Goal: Find specific page/section: Locate a particular part of the current website

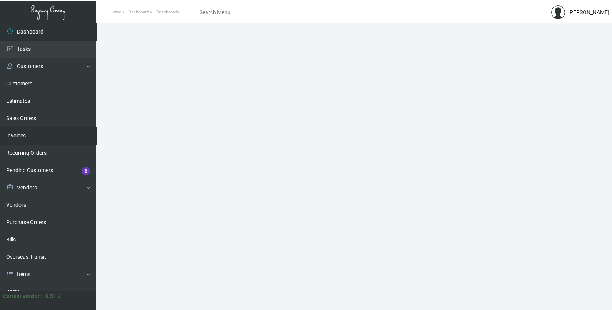
scroll to position [113, 0]
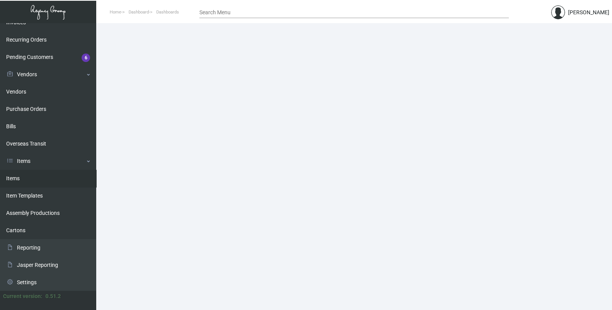
click at [54, 176] on link "Items" at bounding box center [48, 178] width 96 height 17
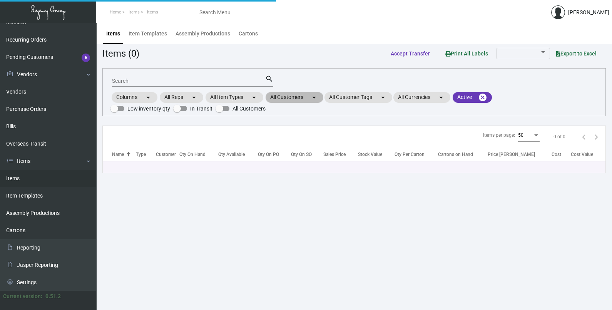
click at [309, 99] on mat-chip "All Customers arrow_drop_down" at bounding box center [295, 97] width 58 height 11
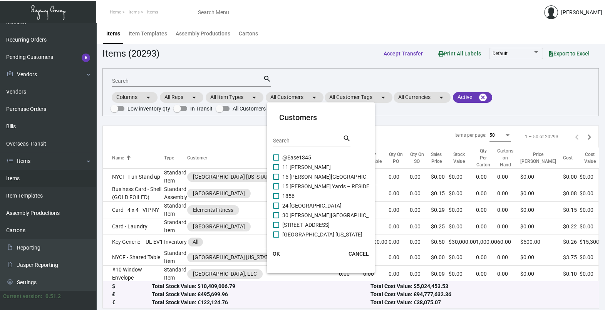
click at [303, 139] on input "Search" at bounding box center [307, 141] width 69 height 6
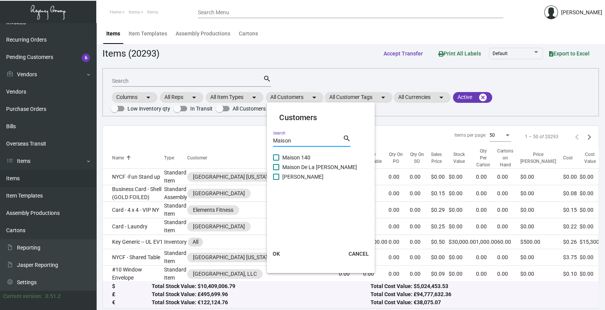
type input "Maison"
click at [302, 155] on span "Maison 140" at bounding box center [296, 157] width 28 height 9
click at [276, 161] on input "Maison 140" at bounding box center [276, 161] width 0 height 0
checkbox input "true"
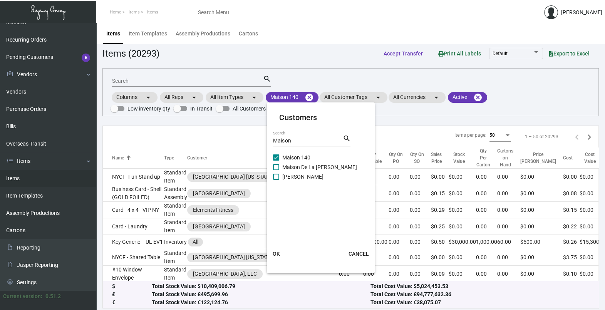
click at [275, 257] on button "OK" at bounding box center [276, 254] width 25 height 14
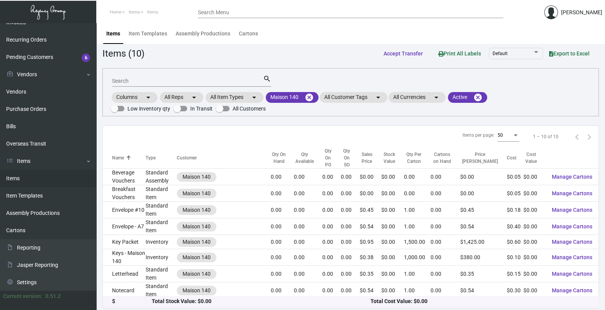
click at [129, 82] on input "Search" at bounding box center [187, 81] width 151 height 6
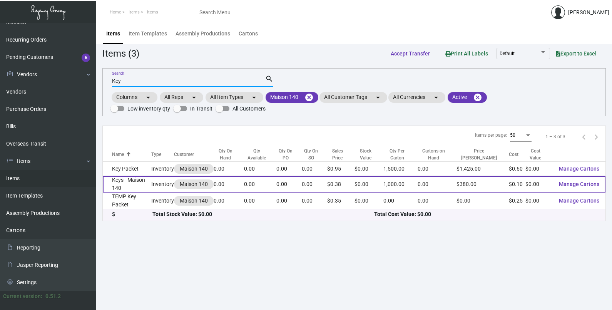
type input "Key"
click at [143, 187] on td "Keys - Maison 140" at bounding box center [127, 184] width 49 height 17
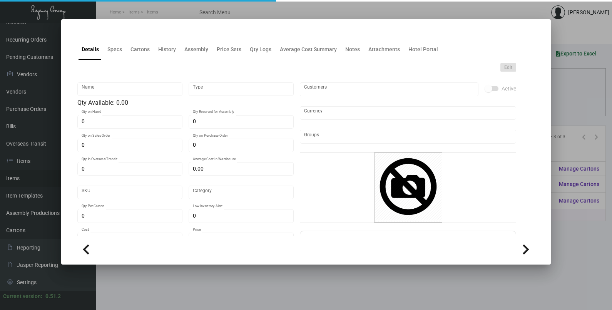
type input "Keys - Maison 140"
type input "Inventory"
type input "$ 0.099"
type input "1882"
type input "Standard"
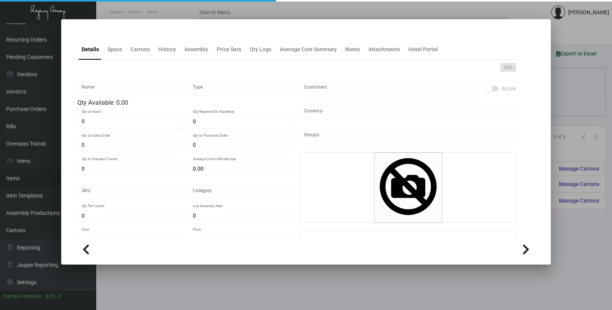
type input "1,000"
type input "$ 0.099"
type input "$ 0.38"
type textarea "Maison 140 Keys : Size CR80, #30 mill white PVC Glossy laminated material, prin…"
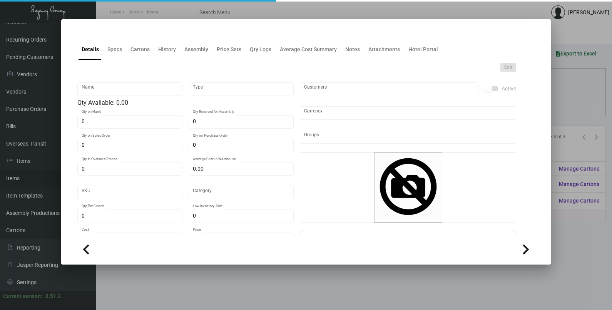
checkbox input "true"
type input "United States Dollar $"
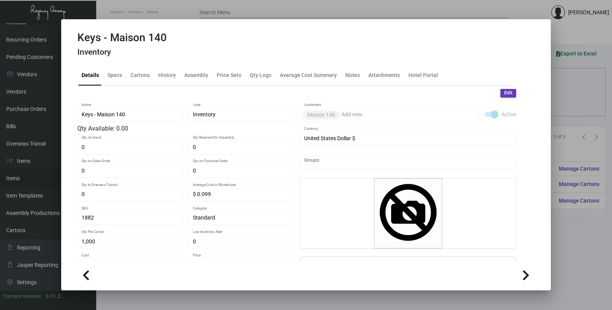
click at [169, 64] on mat-tab-group "Details Specs Cartons History Assembly Price Sets Qty Logs Average Cost Summary…" at bounding box center [296, 160] width 457 height 201
click at [169, 72] on div "History" at bounding box center [167, 75] width 18 height 8
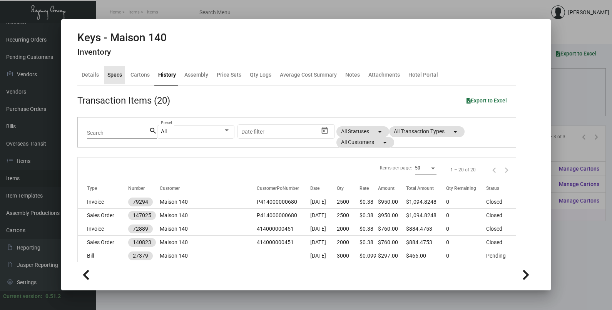
click at [121, 79] on div "Specs" at bounding box center [114, 75] width 21 height 18
